Goal: Check status: Check status

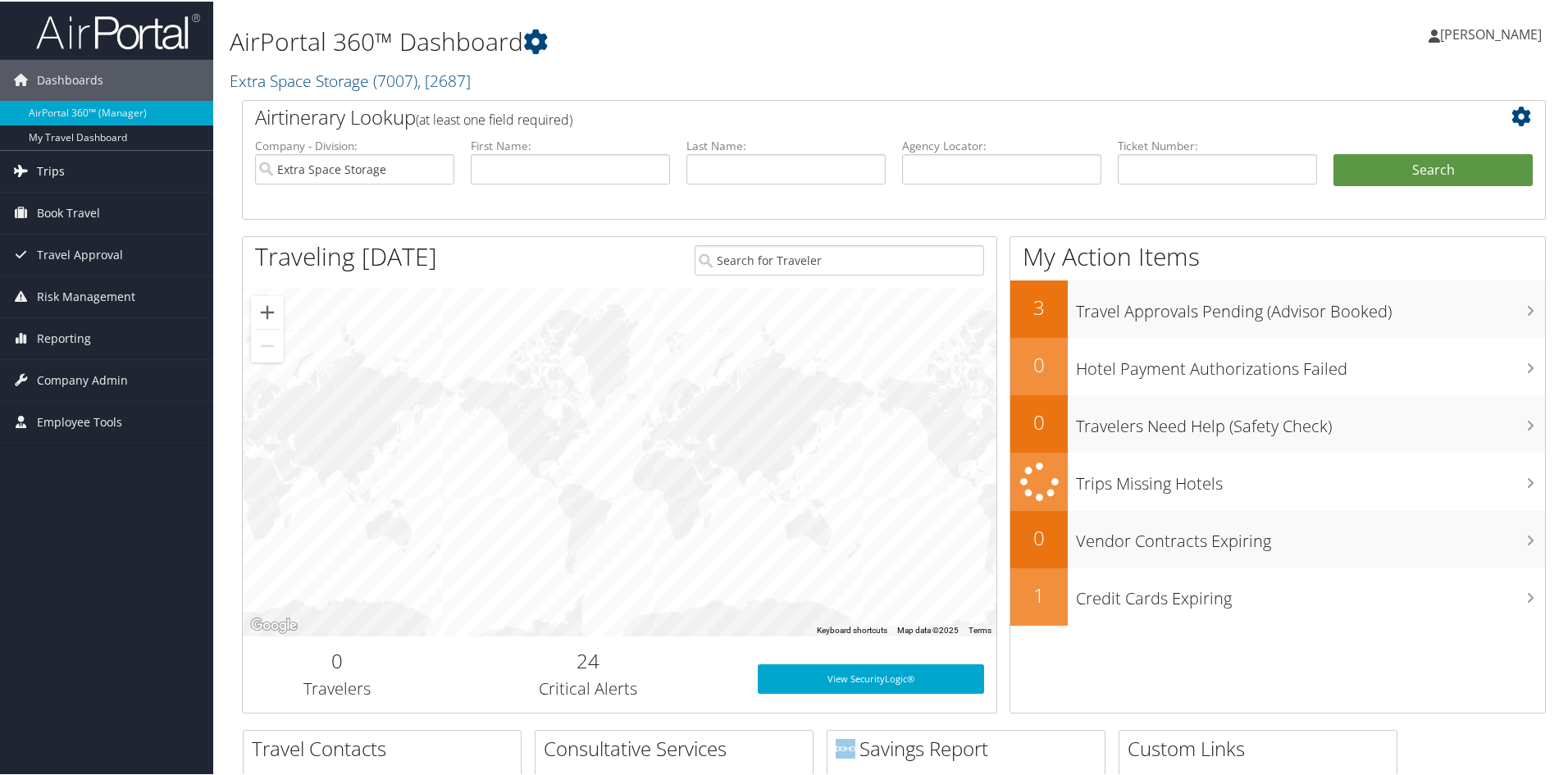
click at [87, 172] on link "Trips" at bounding box center [106, 170] width 213 height 41
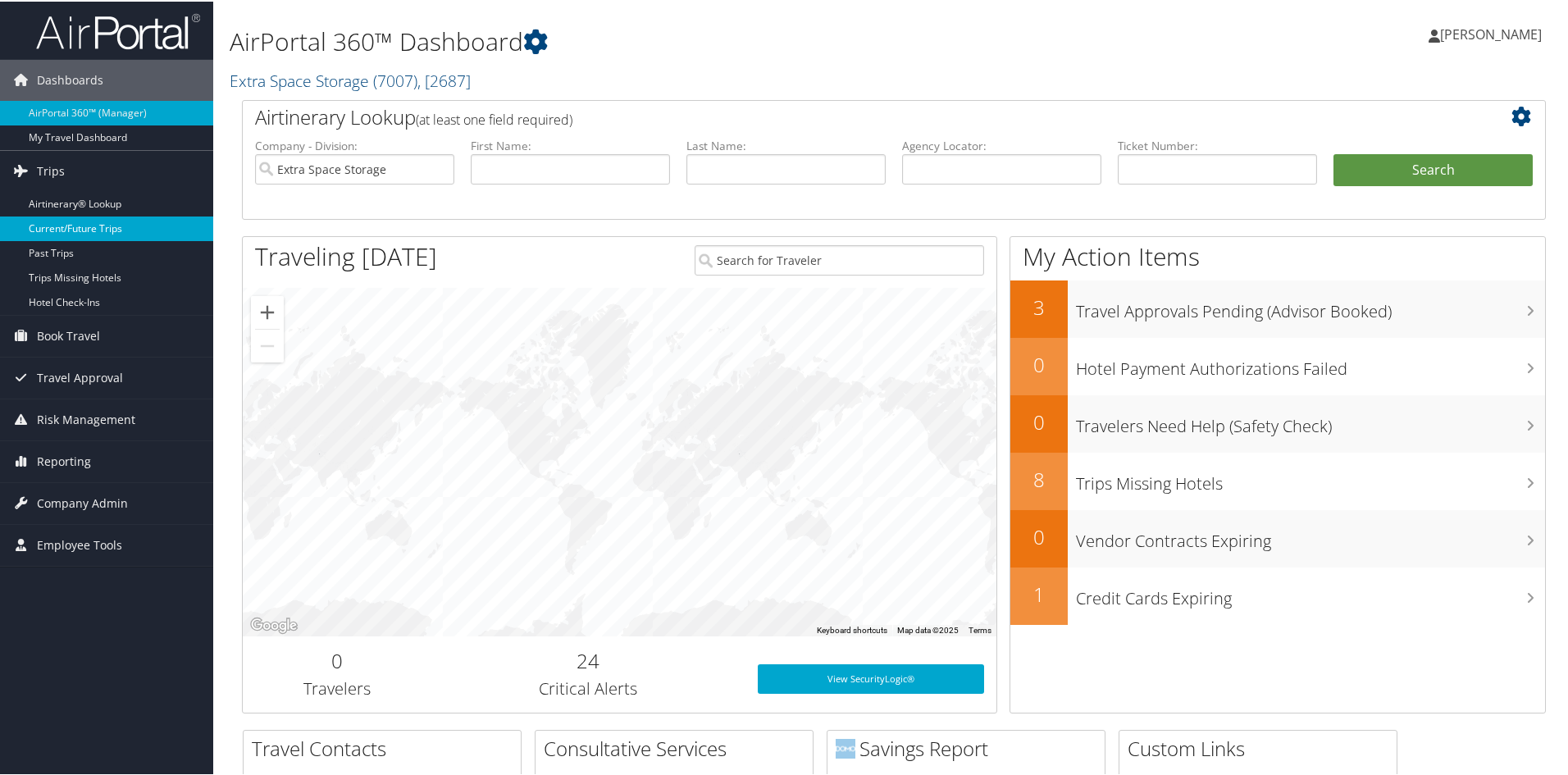
click at [86, 230] on link "Current/Future Trips" at bounding box center [106, 227] width 213 height 24
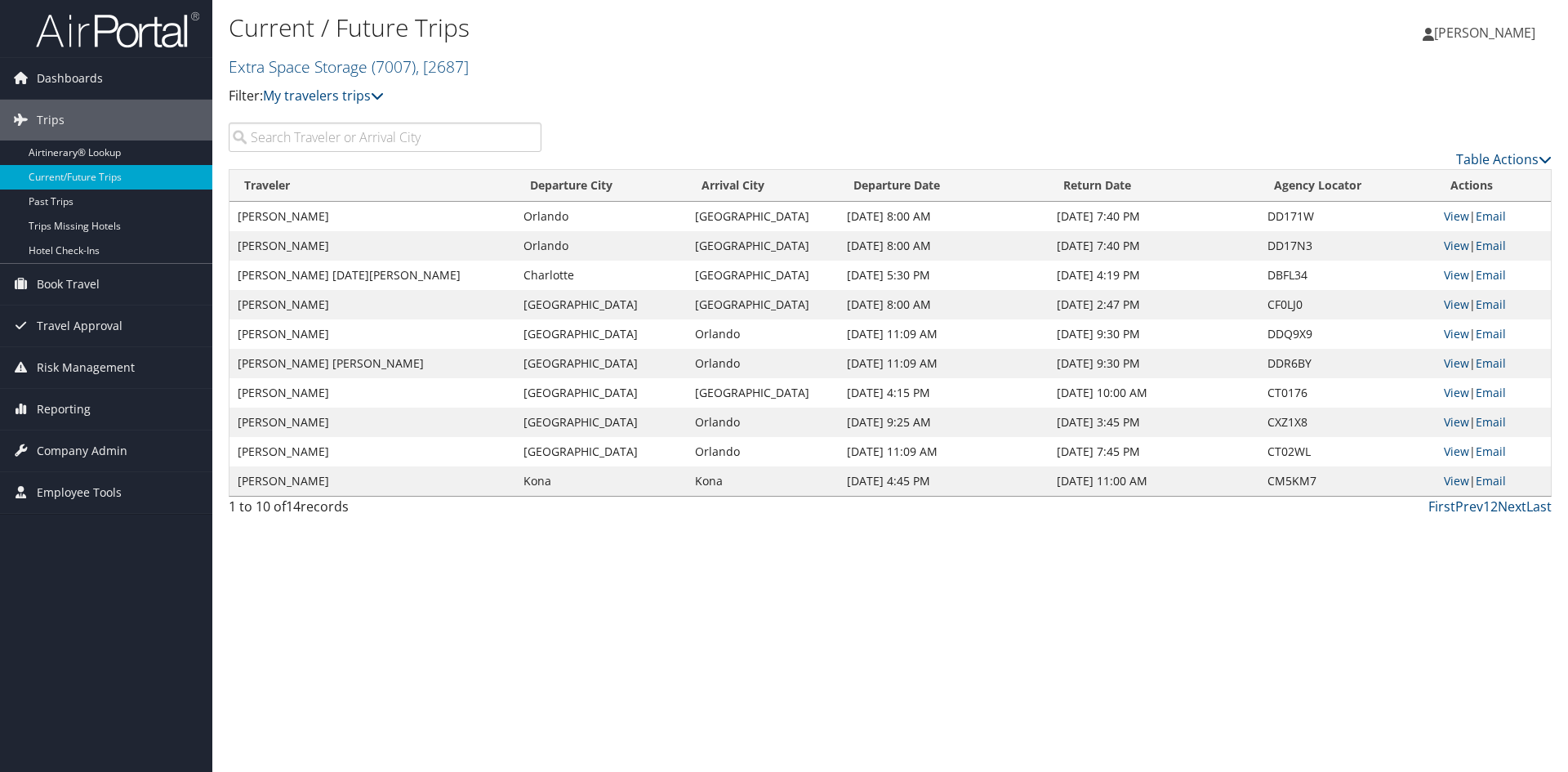
click at [321, 143] on input "search" at bounding box center [385, 137] width 313 height 29
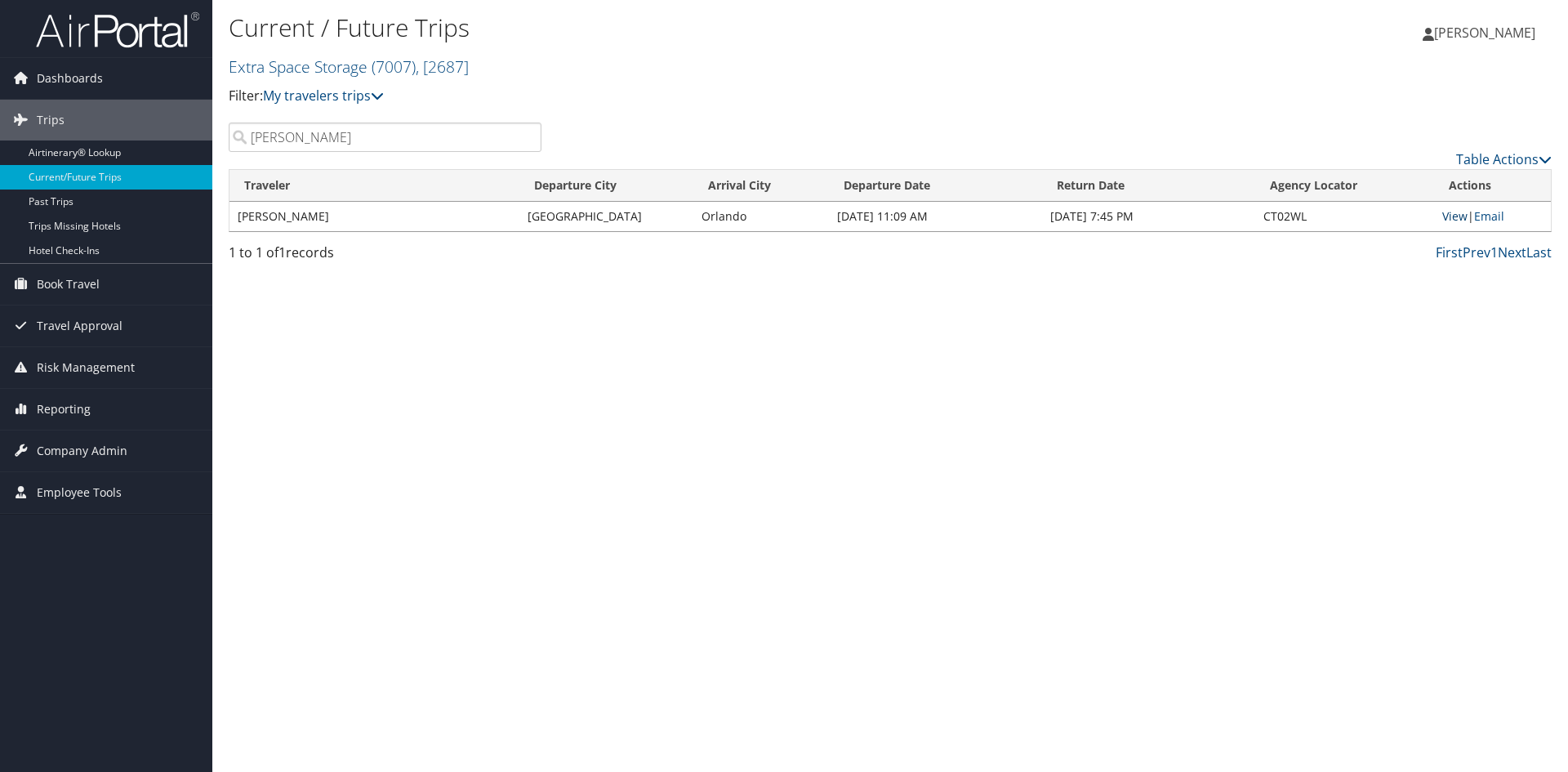
click at [1453, 212] on link "View" at bounding box center [1455, 216] width 25 height 16
drag, startPoint x: 304, startPoint y: 137, endPoint x: 232, endPoint y: 130, distance: 72.3
click at [232, 130] on input "[PERSON_NAME]" at bounding box center [385, 137] width 313 height 29
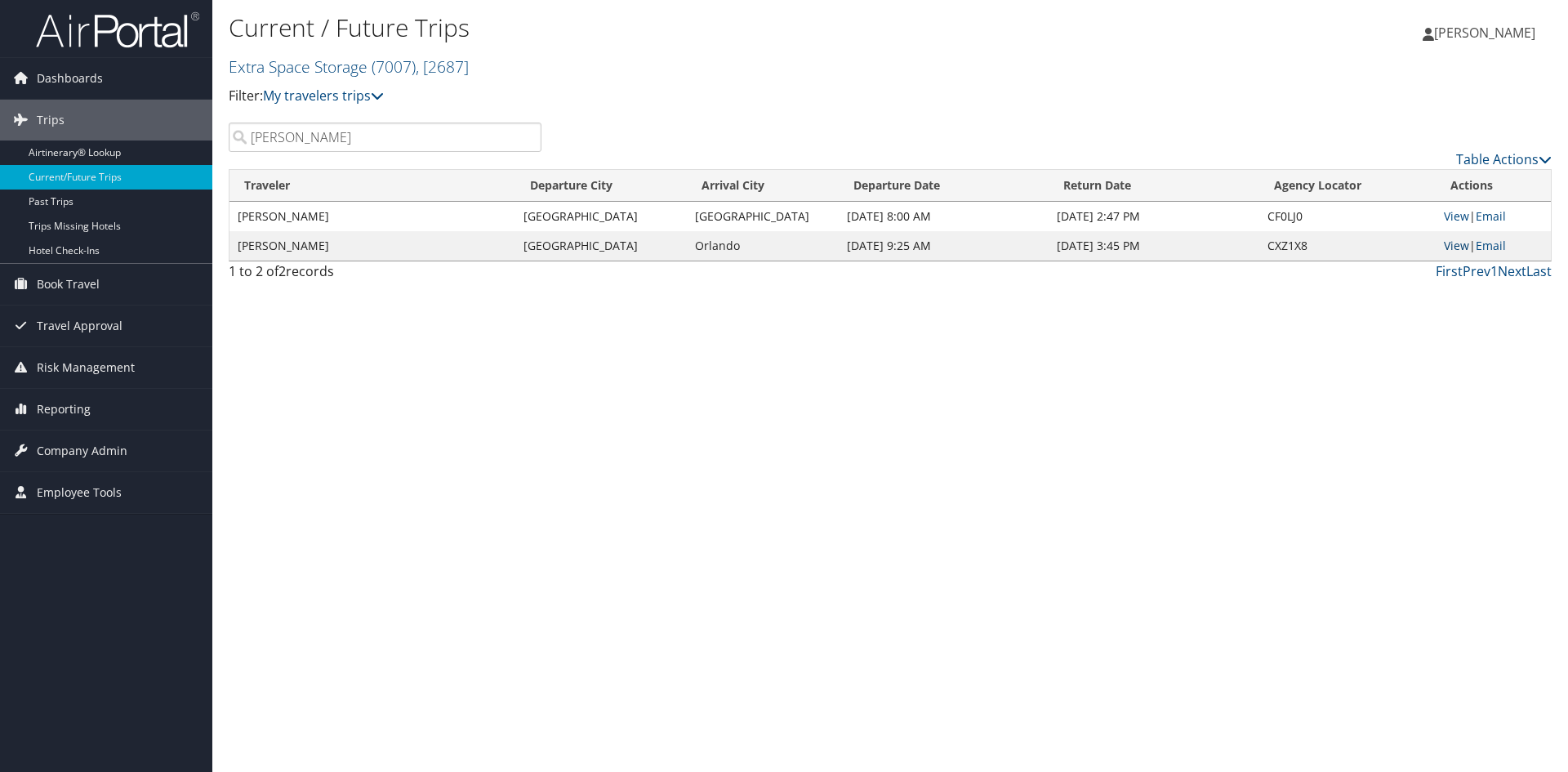
click at [1452, 246] on link "View" at bounding box center [1456, 245] width 25 height 16
click at [421, 144] on input "[PERSON_NAME]" at bounding box center [385, 137] width 313 height 29
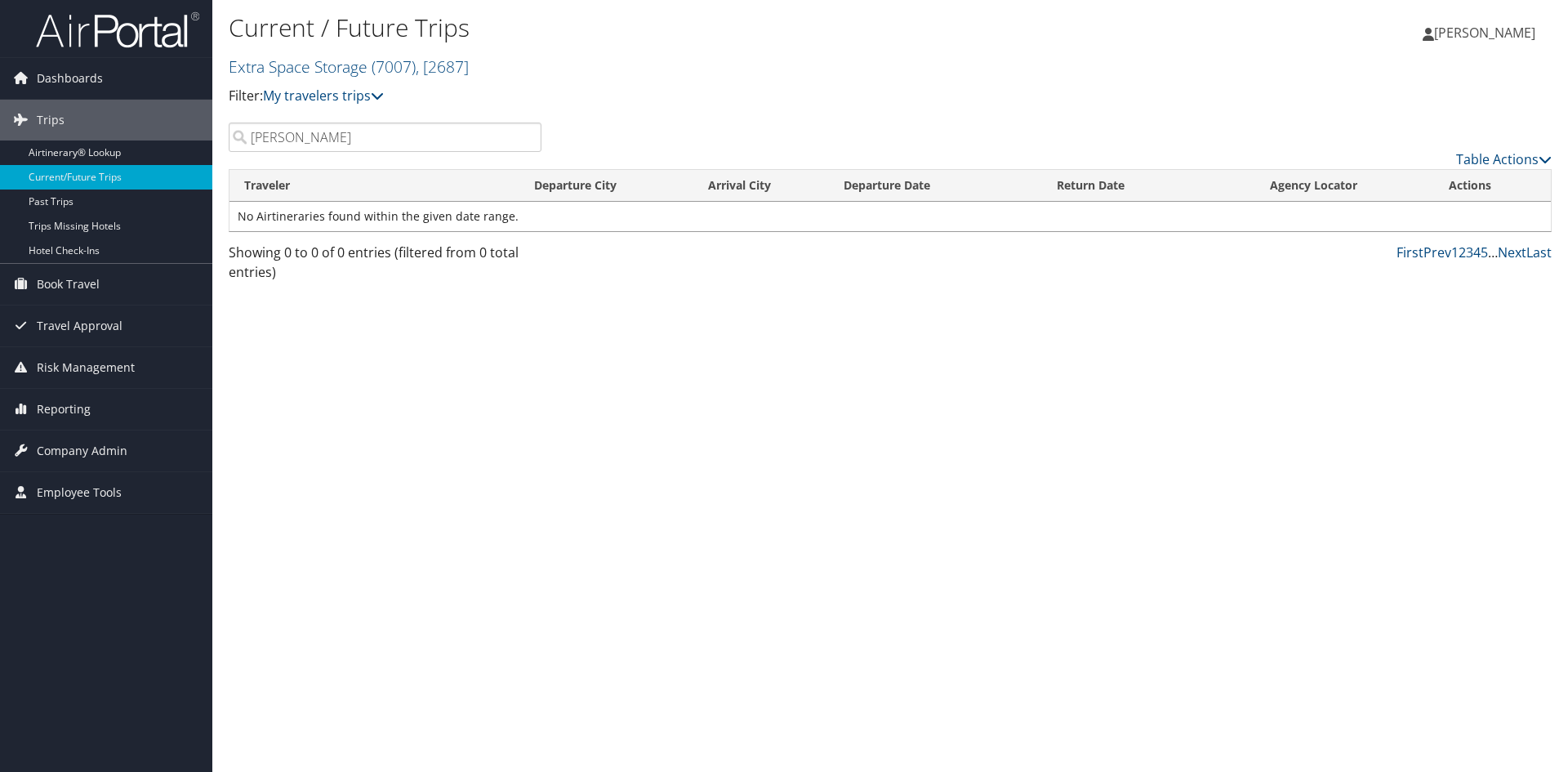
type input "[PERSON_NAME]"
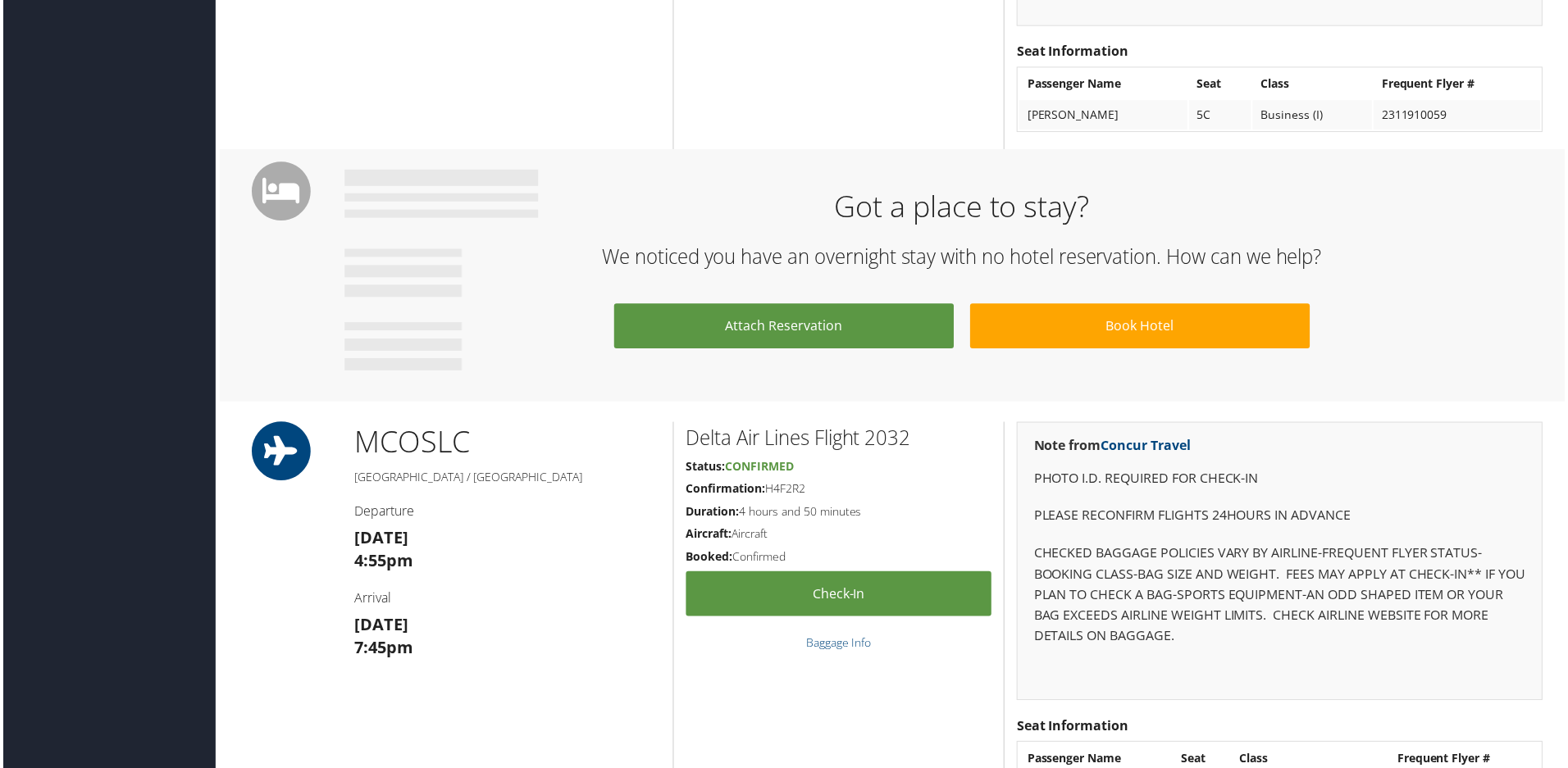
scroll to position [984, 0]
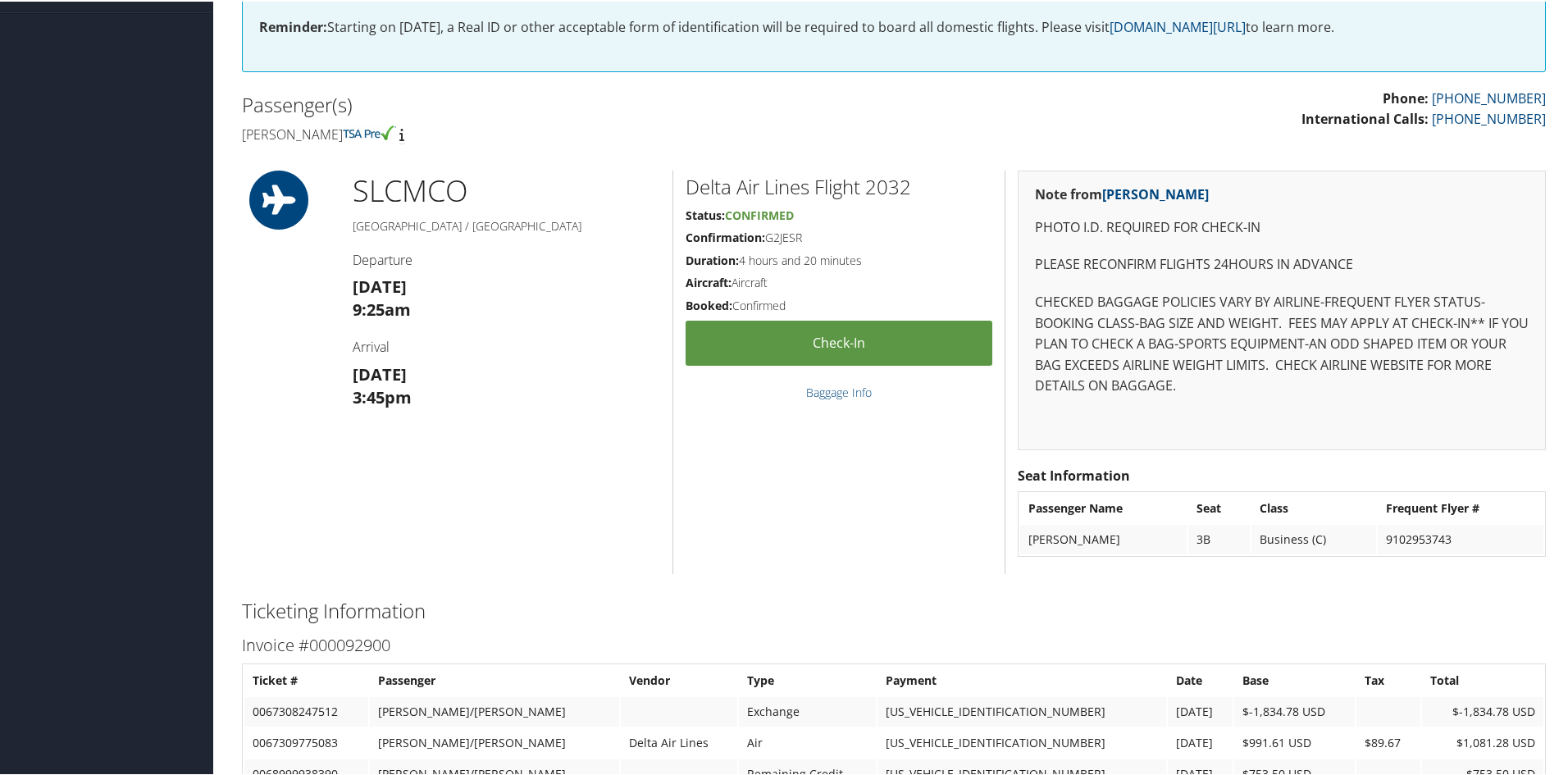
scroll to position [380, 0]
